Goal: Check status: Check status

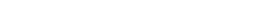
select select "16: [PERSON_NAME]"
type input "20"
type input "639"
type input "43"
type input "160"
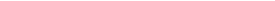
type input "25"
type input "49"
type input "59"
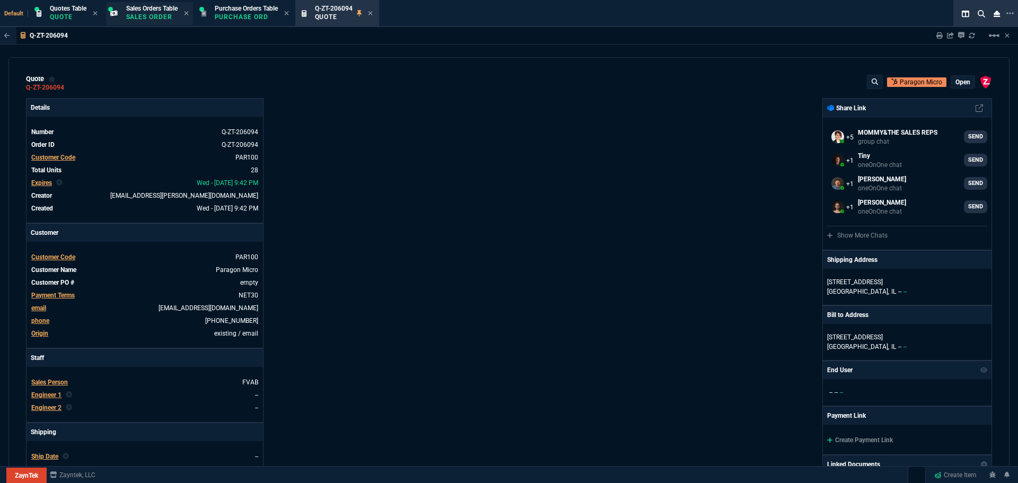
click at [150, 0] on span "Sales Orders Table" at bounding box center [151, 8] width 51 height 7
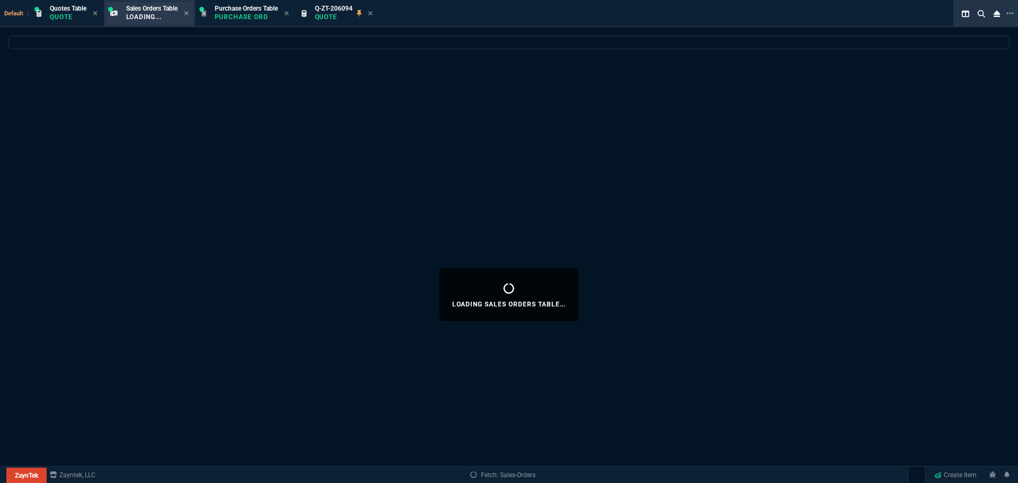
select select
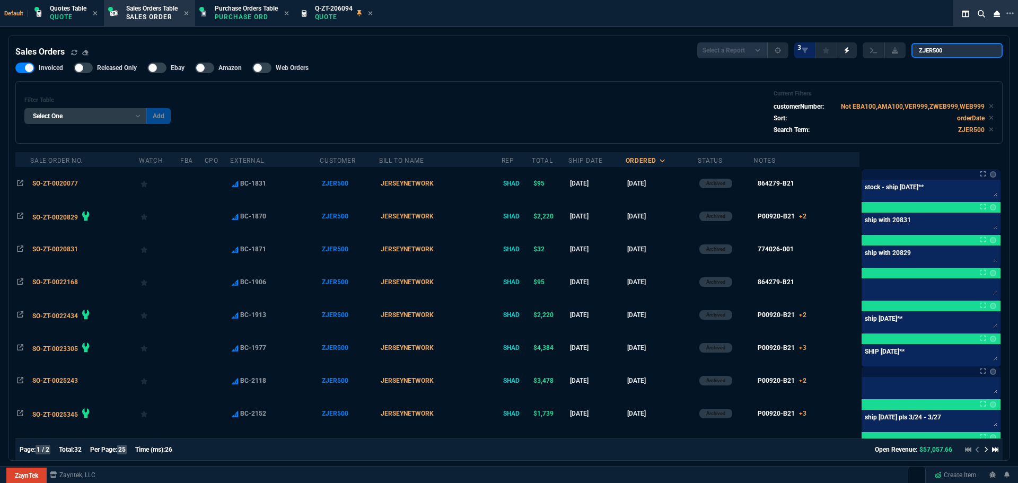
click at [275, 0] on input "ZJER500" at bounding box center [956, 50] width 91 height 15
paste input "SO-ZT-0032416"
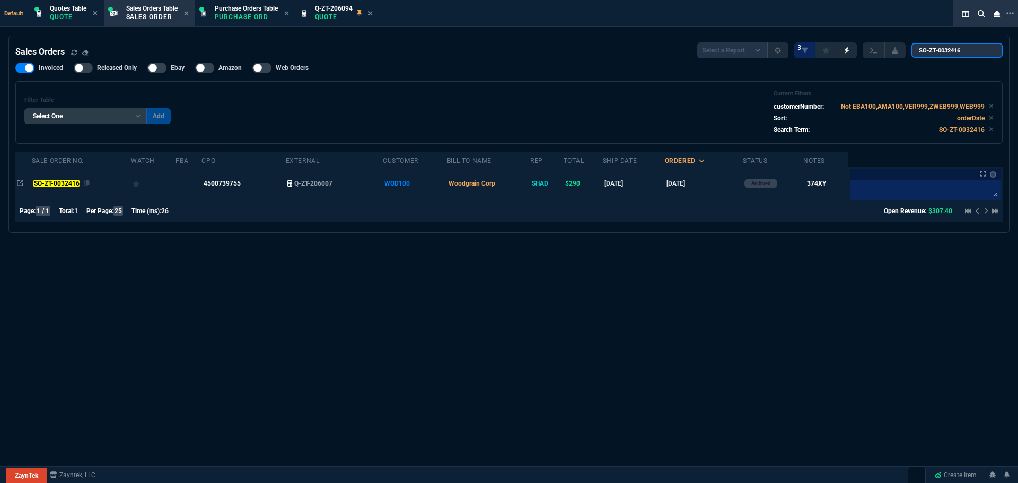
type input "SO-ZT-0032416"
click at [73, 0] on mark "SO-ZT-0032416" at bounding box center [56, 183] width 46 height 7
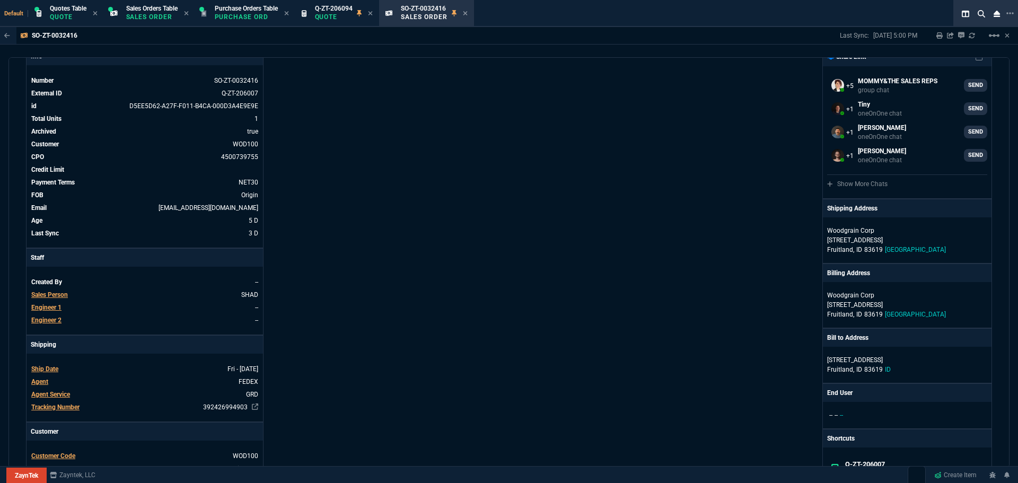
scroll to position [265, 0]
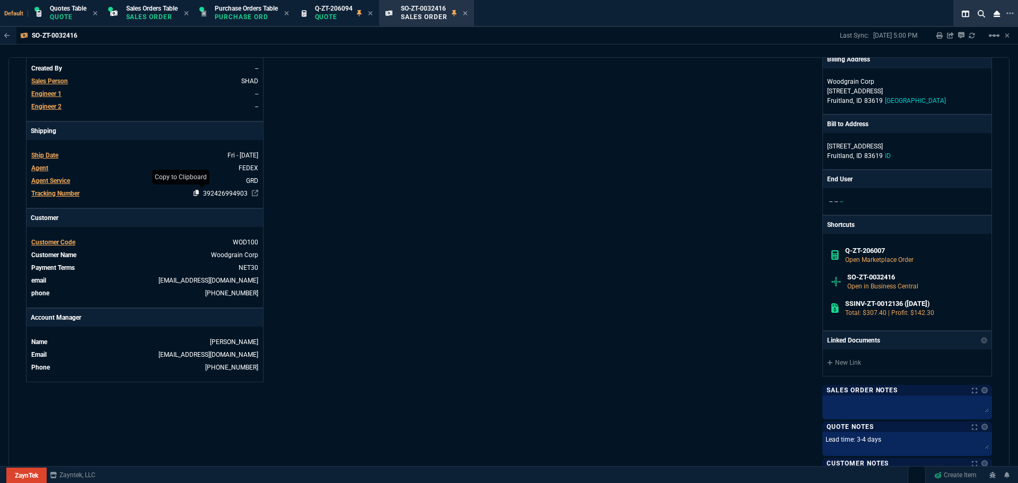
click at [194, 0] on icon at bounding box center [197, 193] width 6 height 6
